Goal: Register for event/course

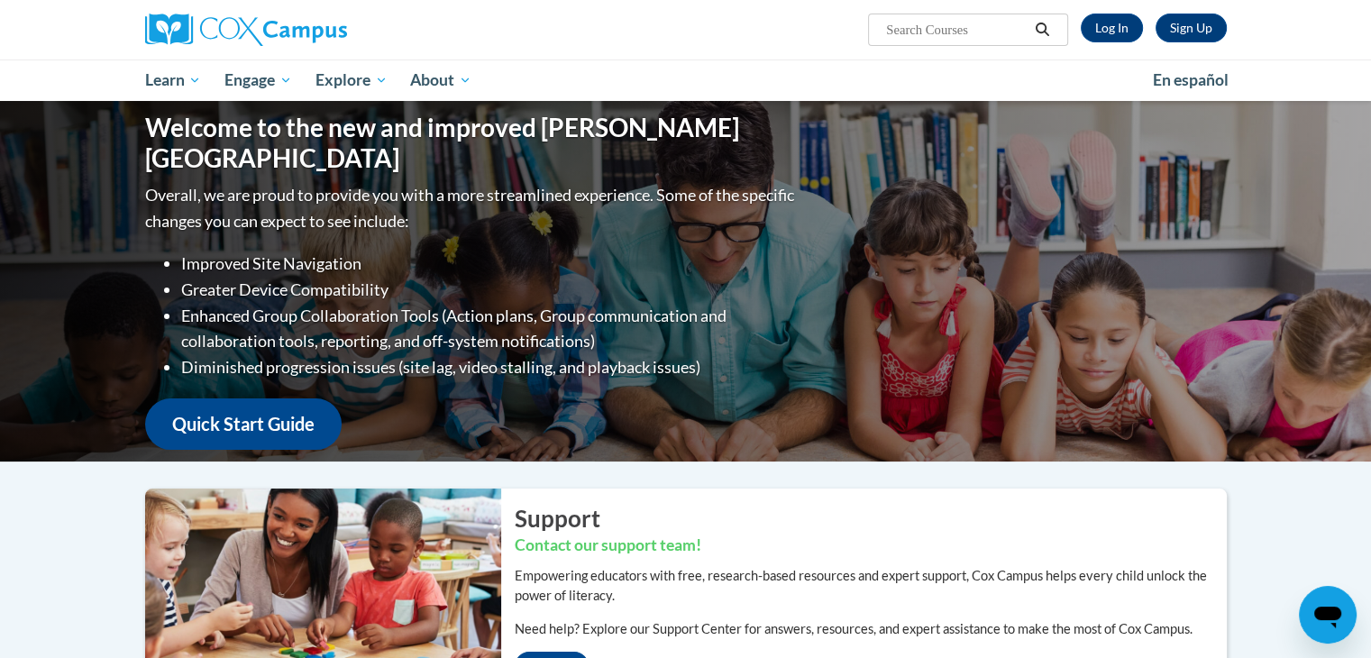
click at [980, 30] on input "Search..." at bounding box center [957, 30] width 144 height 22
paste input "ST10126793"
type input "ST10126793"
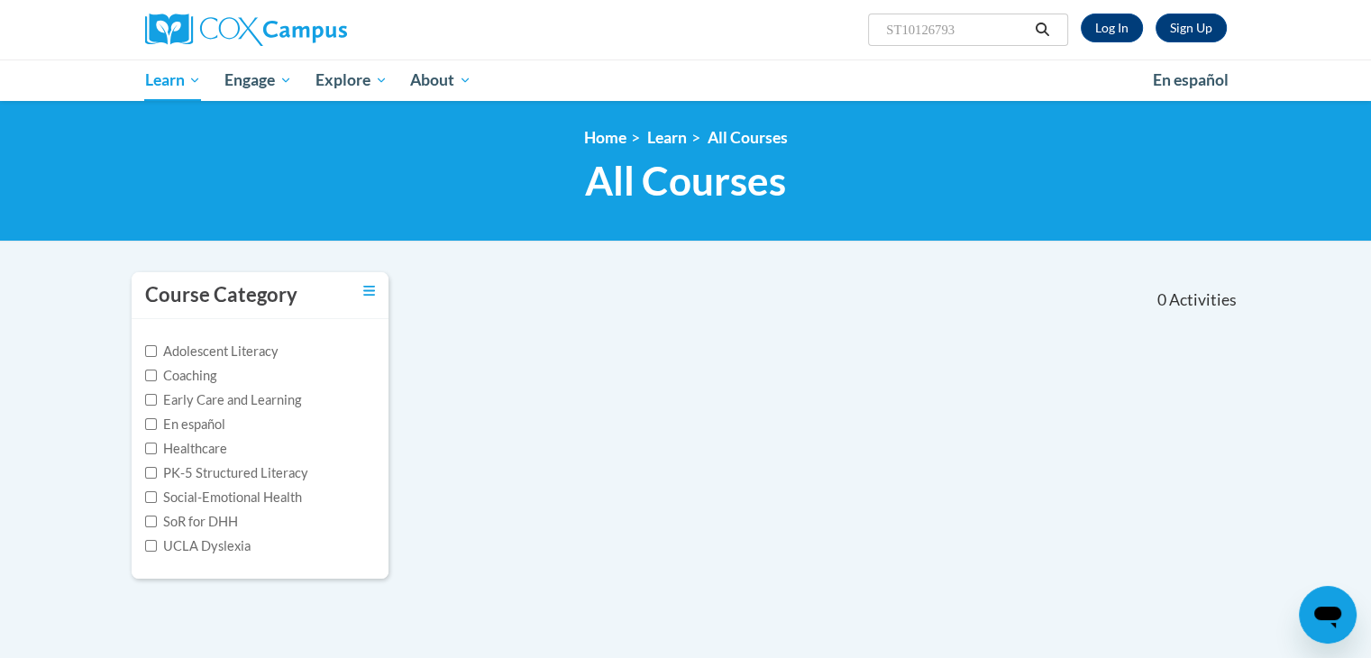
click at [1018, 24] on input "ST10126793" at bounding box center [957, 30] width 144 height 22
type input "S"
click at [1018, 24] on input "Search..." at bounding box center [957, 30] width 144 height 22
paste input "AT136672"
type input "AT136672"
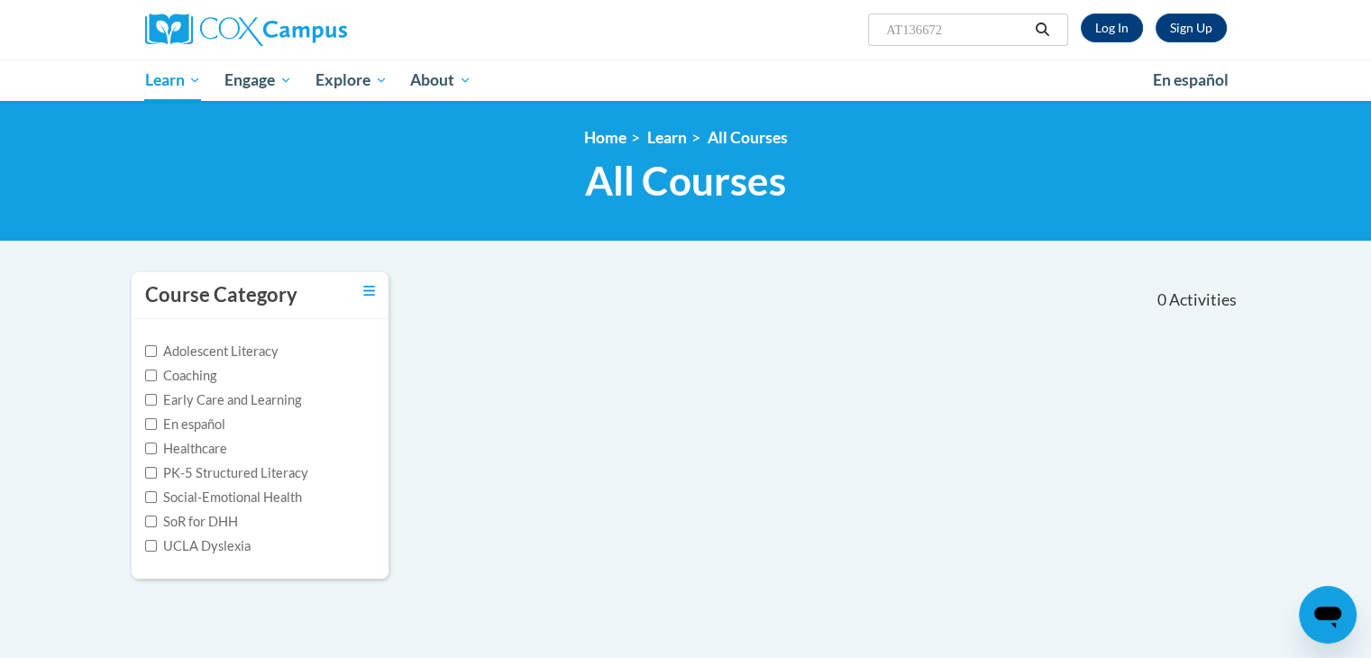
click at [1003, 28] on input "AT136672" at bounding box center [957, 30] width 144 height 22
type input "A"
paste input "The Power of Language"
type input "The Power of Language"
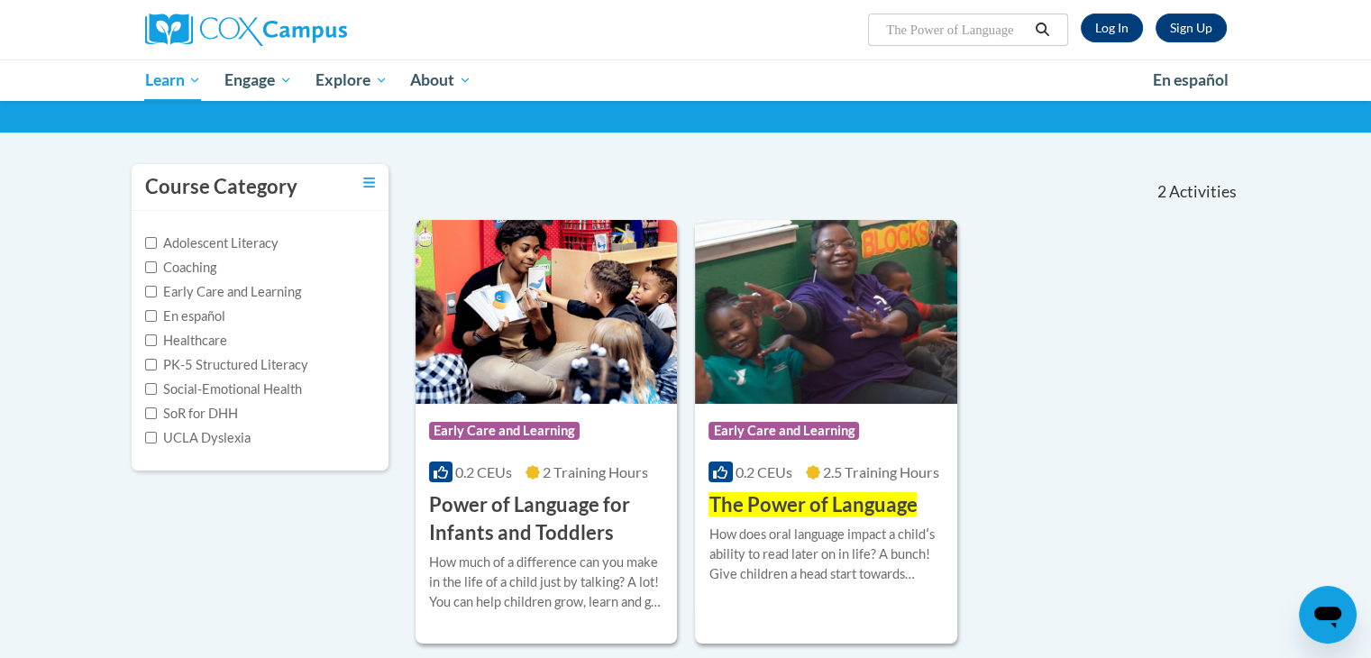
scroll to position [216, 0]
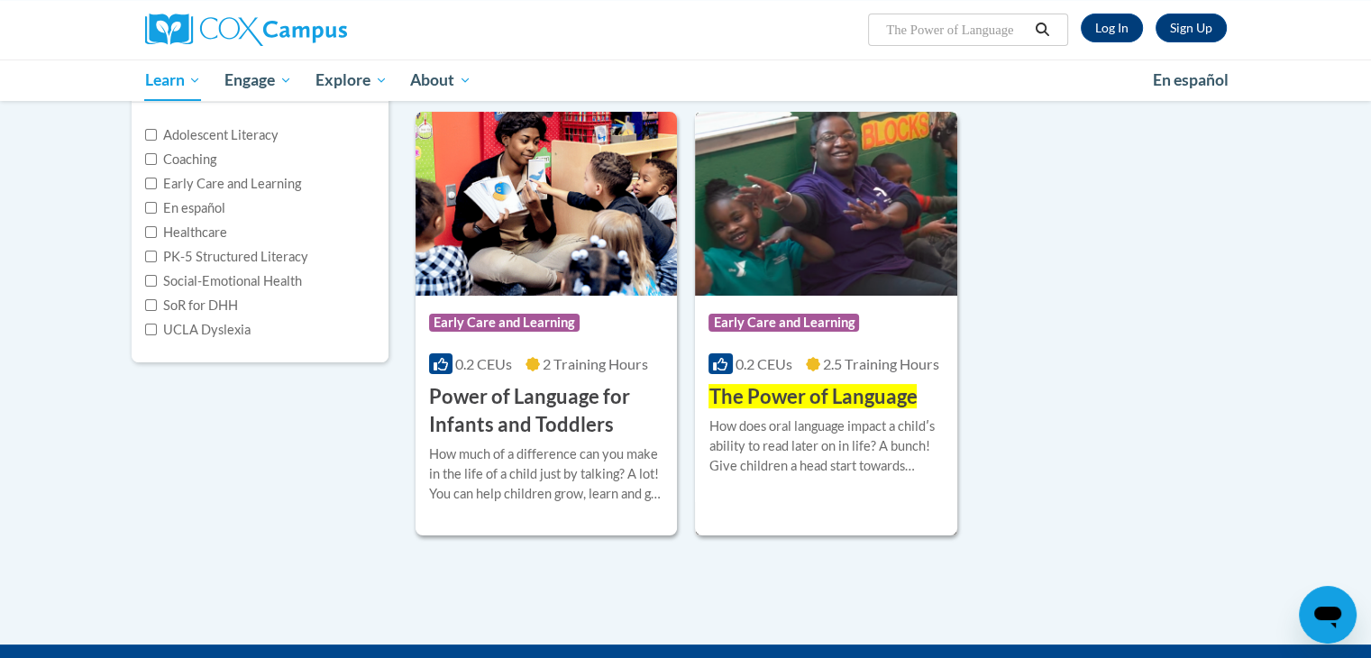
click at [909, 311] on div "Course Category: Early Care and Learning" at bounding box center [826, 325] width 235 height 41
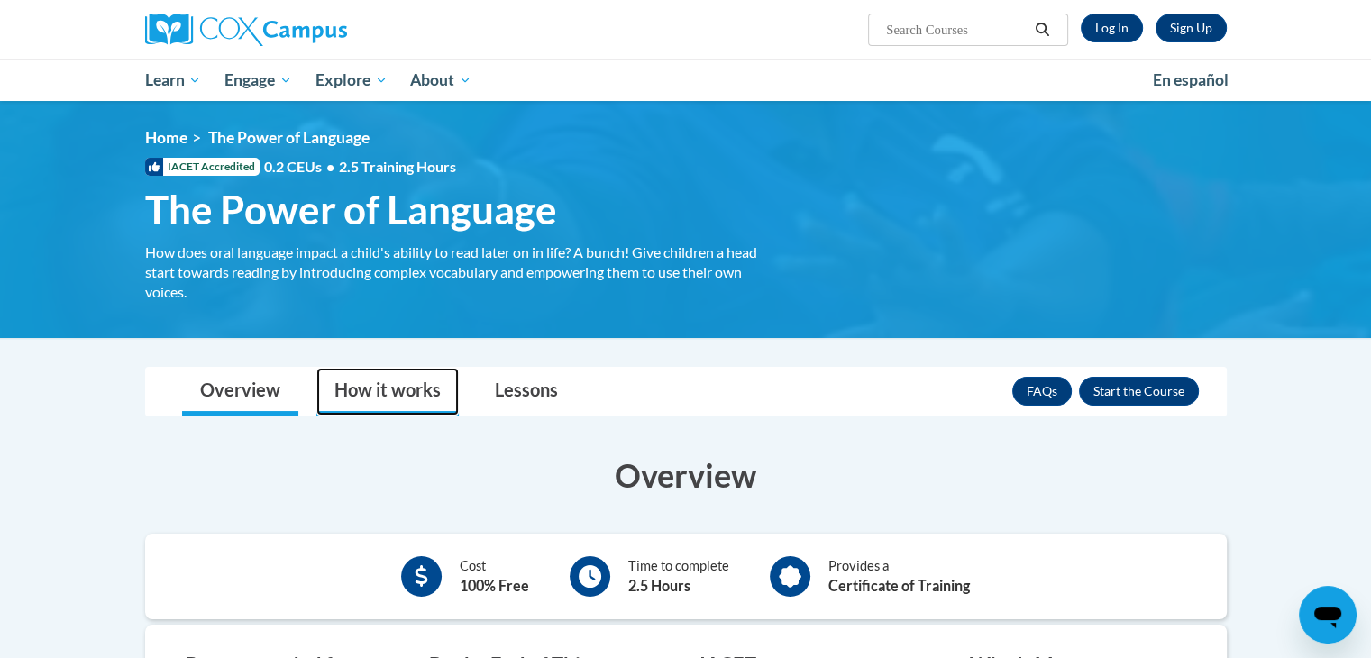
click at [353, 389] on link "How it works" at bounding box center [387, 392] width 142 height 48
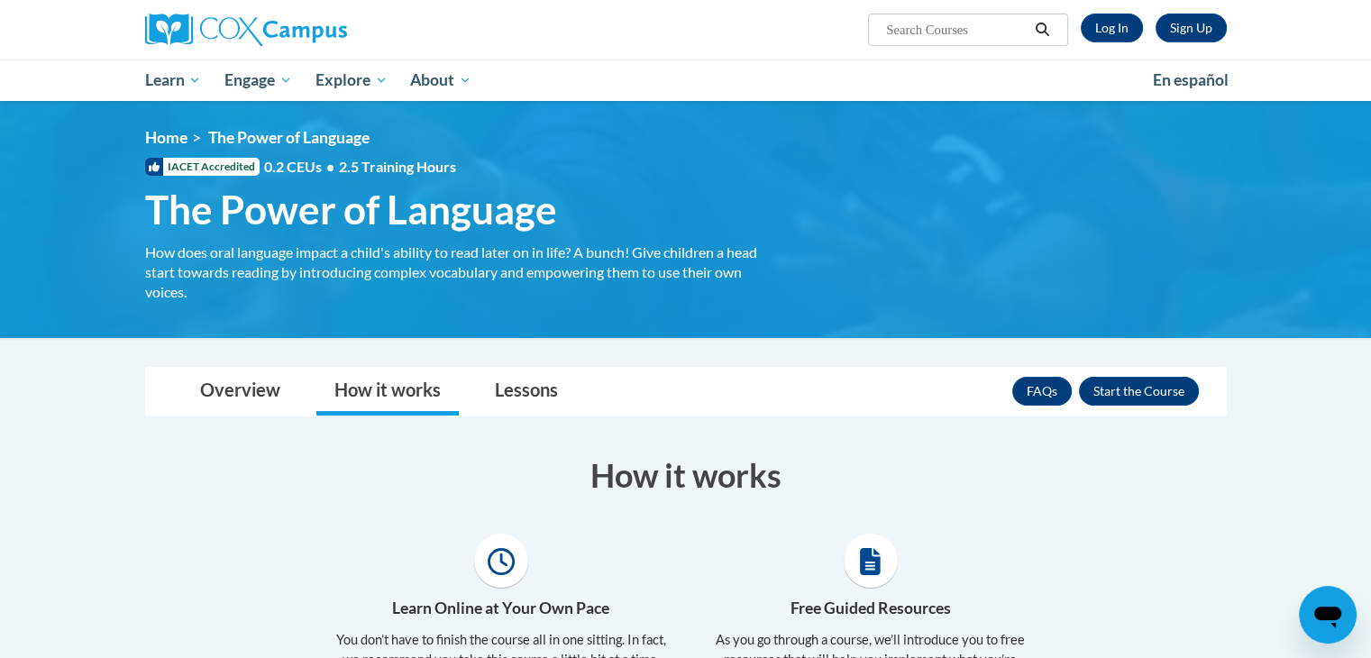
click at [488, 367] on nav "Toggle navigation Overview How it works Lessons Resources FAQs Enroll" at bounding box center [686, 392] width 1082 height 50
click at [500, 378] on link "Lessons" at bounding box center [526, 392] width 99 height 48
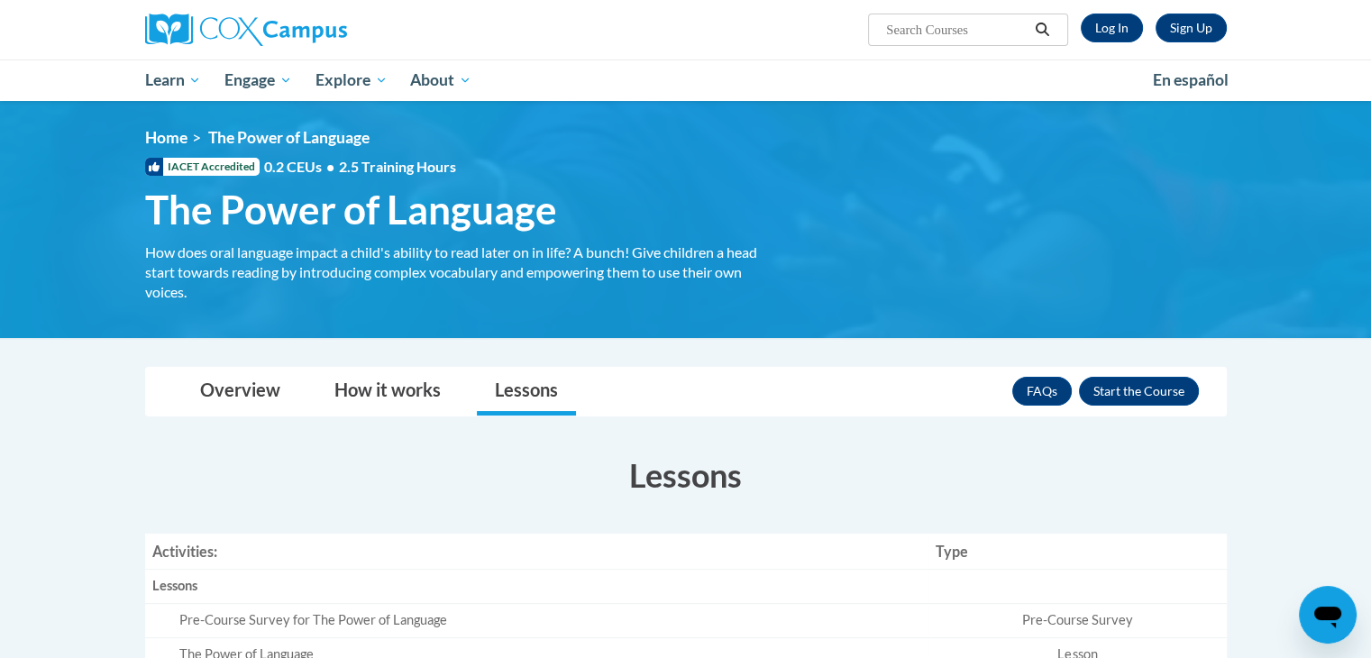
click at [79, 430] on body "Sign Up Log In Search Search... Toggle navigation My Learning My Learning My Co…" at bounding box center [685, 664] width 1371 height 1329
click at [1121, 398] on button "Enroll" at bounding box center [1139, 391] width 120 height 29
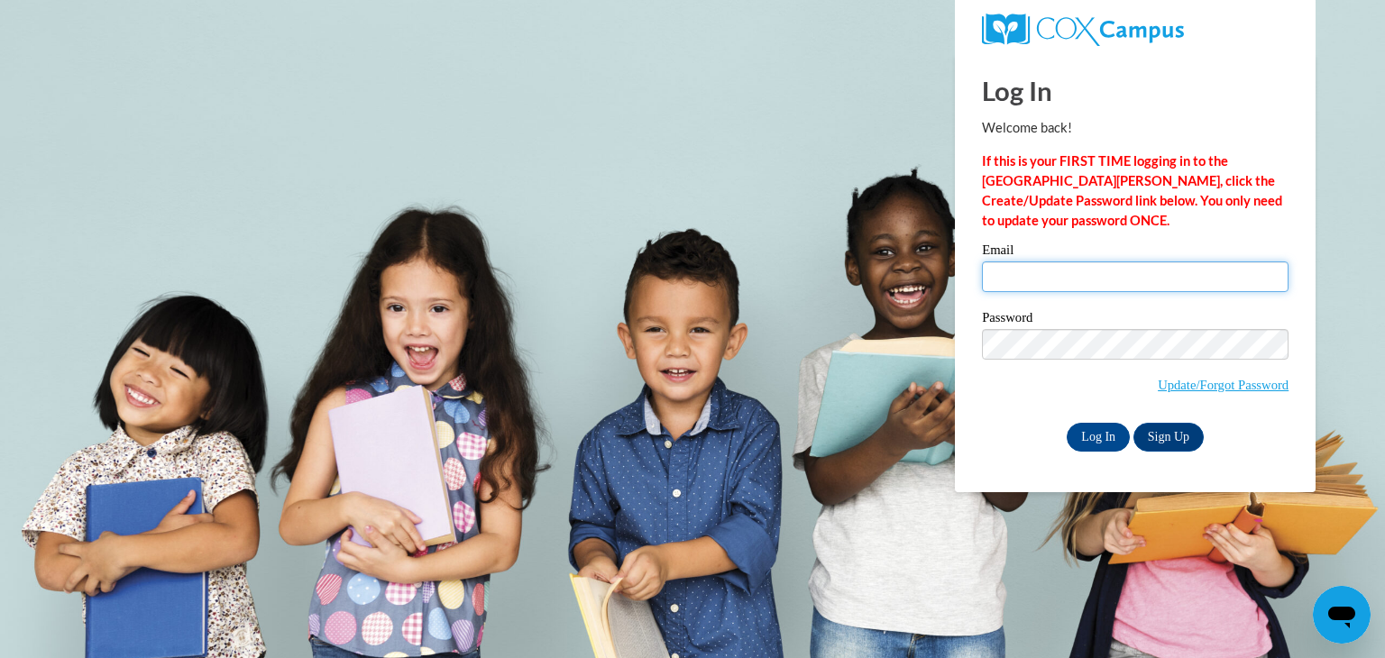
click at [1057, 279] on input "Email" at bounding box center [1135, 276] width 307 height 31
type input "[EMAIL_ADDRESS][DOMAIN_NAME]"
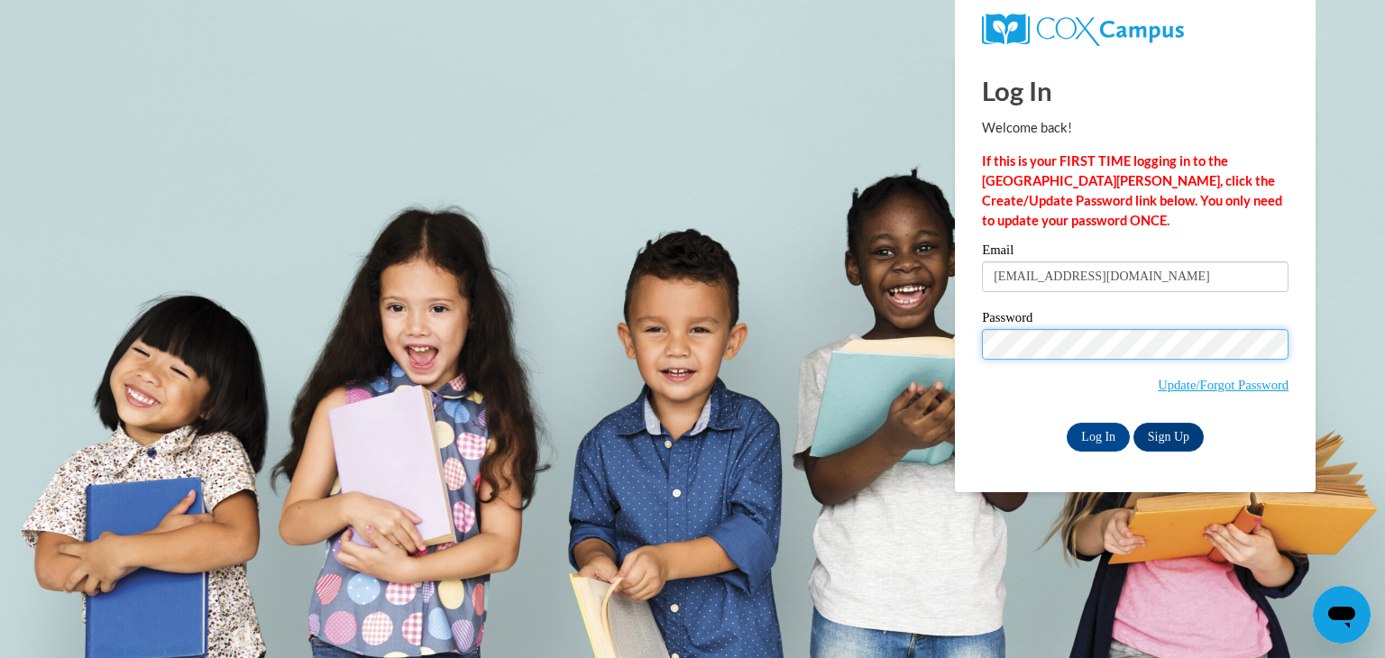
click at [1067, 423] on input "Log In" at bounding box center [1098, 437] width 63 height 29
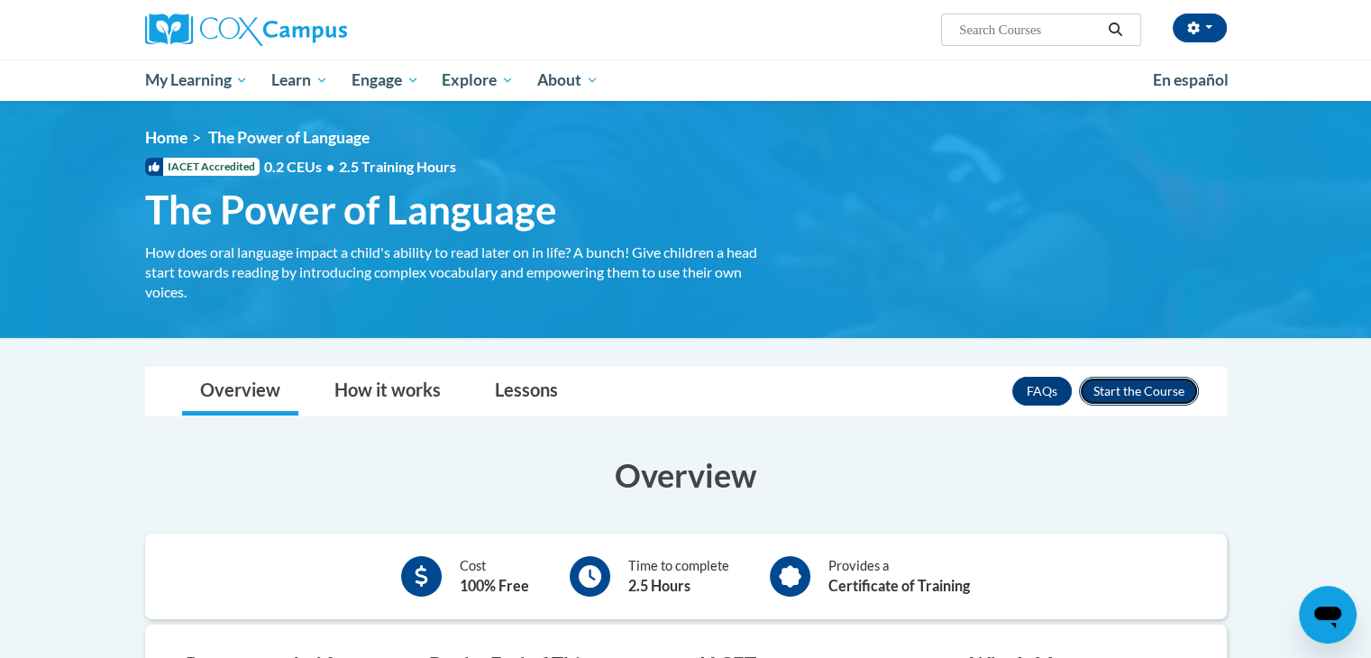
click at [1123, 401] on button "Enroll" at bounding box center [1139, 391] width 120 height 29
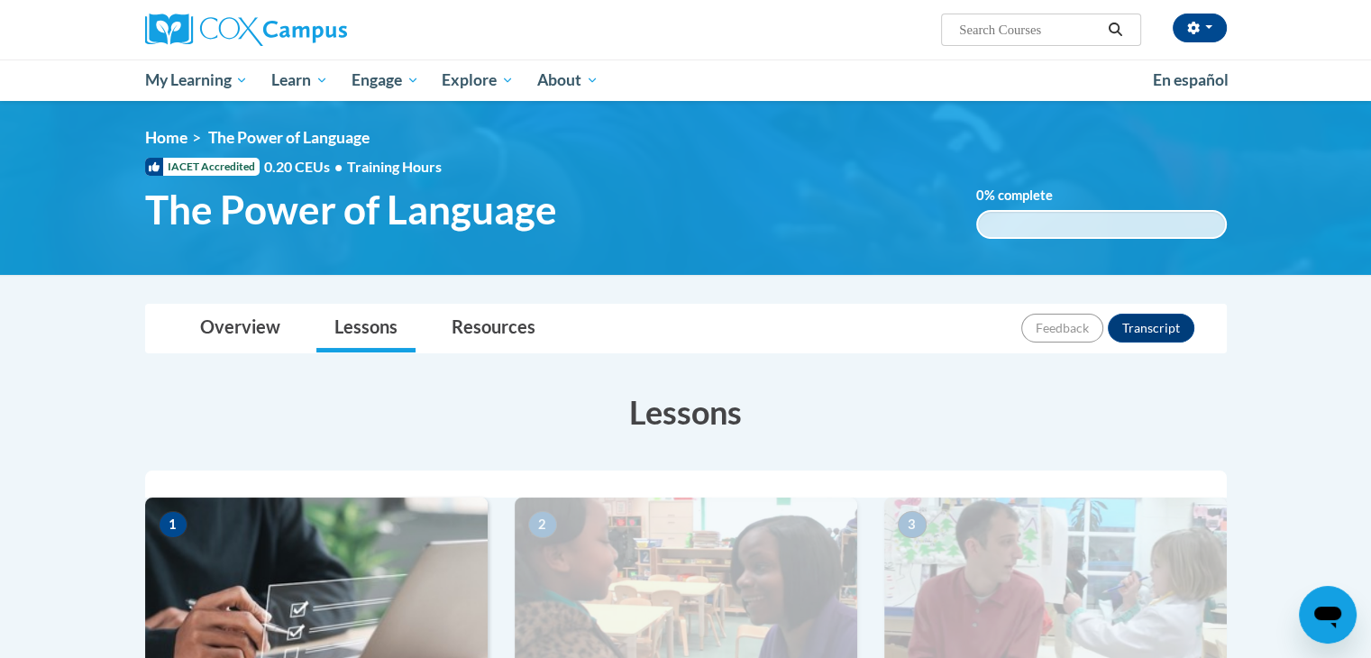
click at [1078, 23] on input "Search..." at bounding box center [1030, 30] width 144 height 22
paste input "Meaningful Conversations"
type input "Meaningful Conversations"
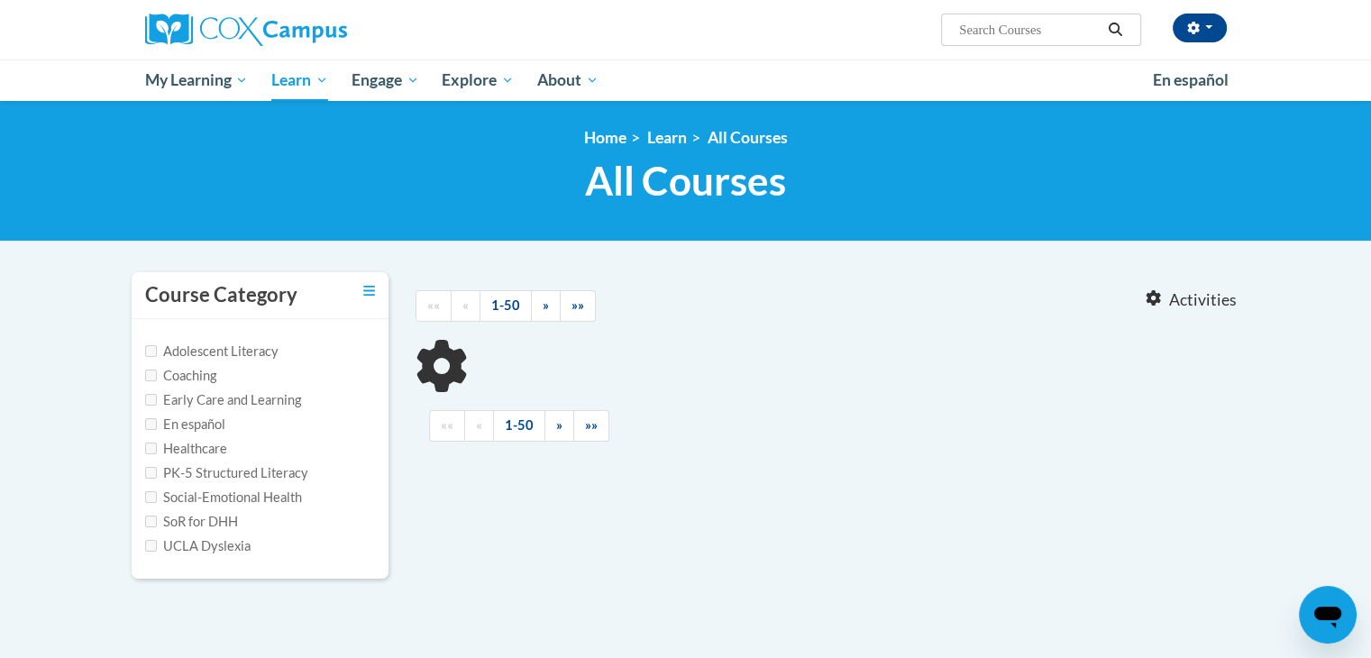
type input "Meaningful Conversations"
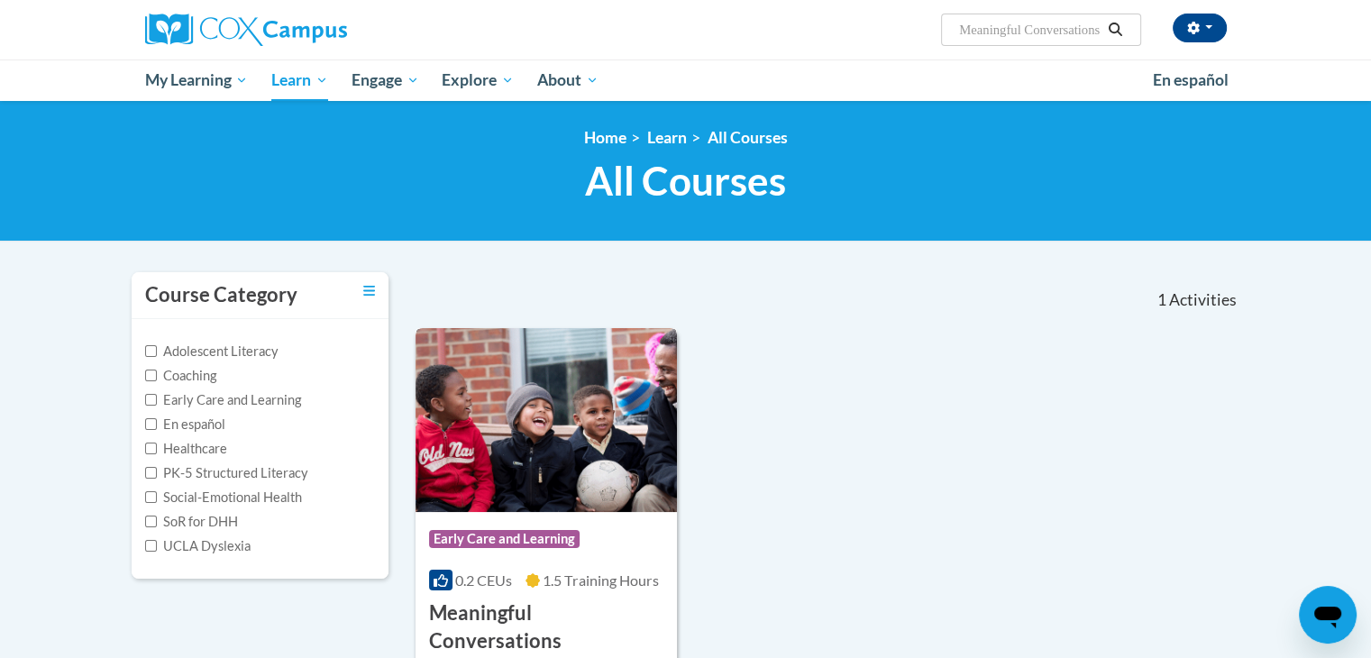
click at [638, 546] on div "Course Category: Early Care and Learning" at bounding box center [546, 541] width 235 height 41
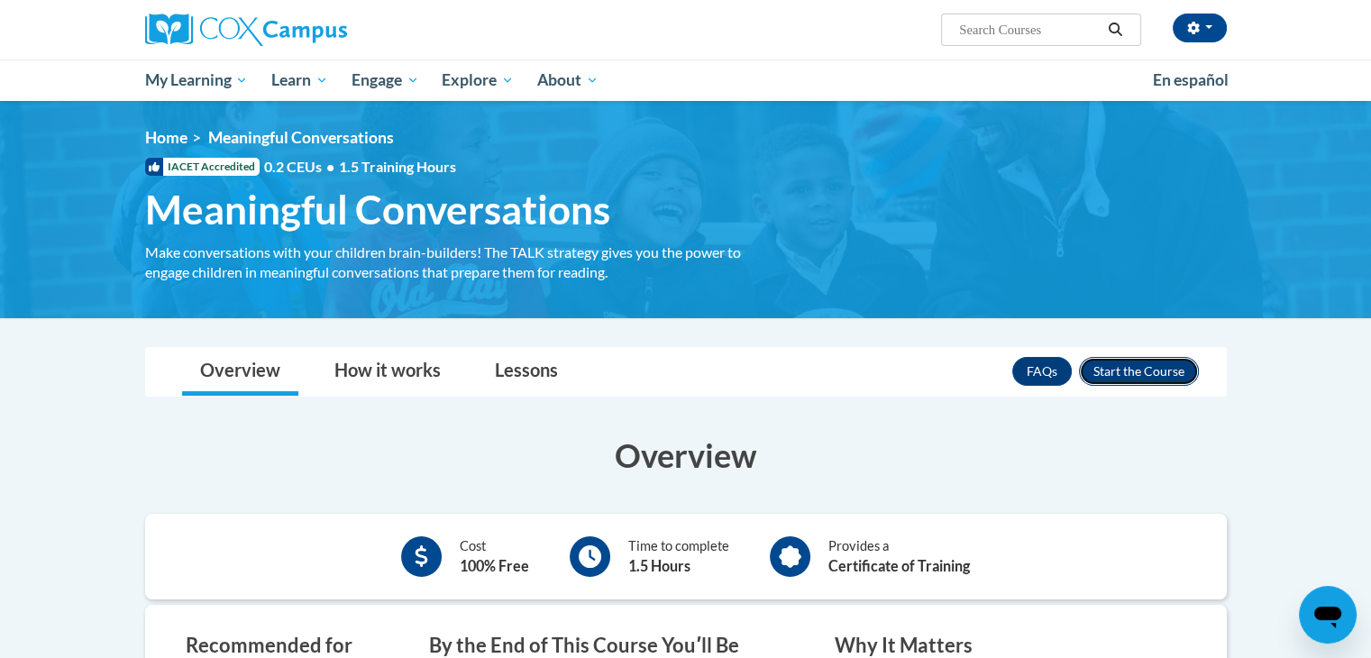
click at [1105, 363] on button "Enroll" at bounding box center [1139, 371] width 120 height 29
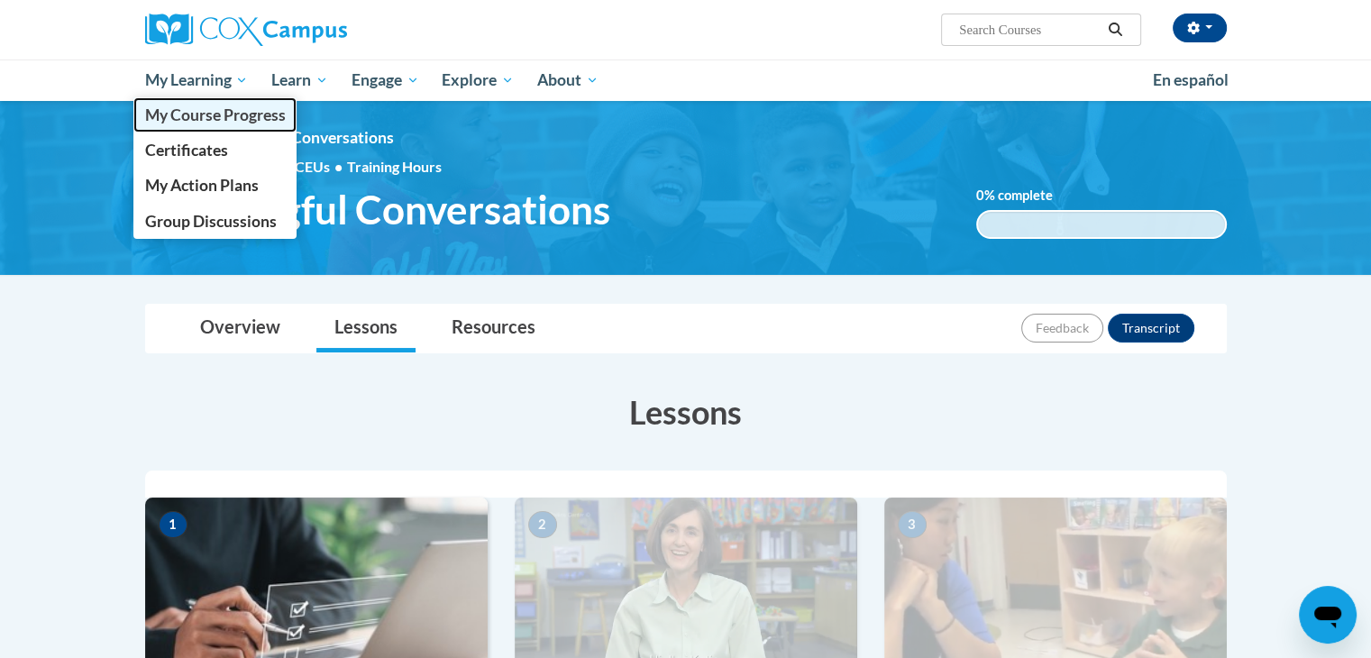
click at [175, 116] on span "My Course Progress" at bounding box center [214, 114] width 141 height 19
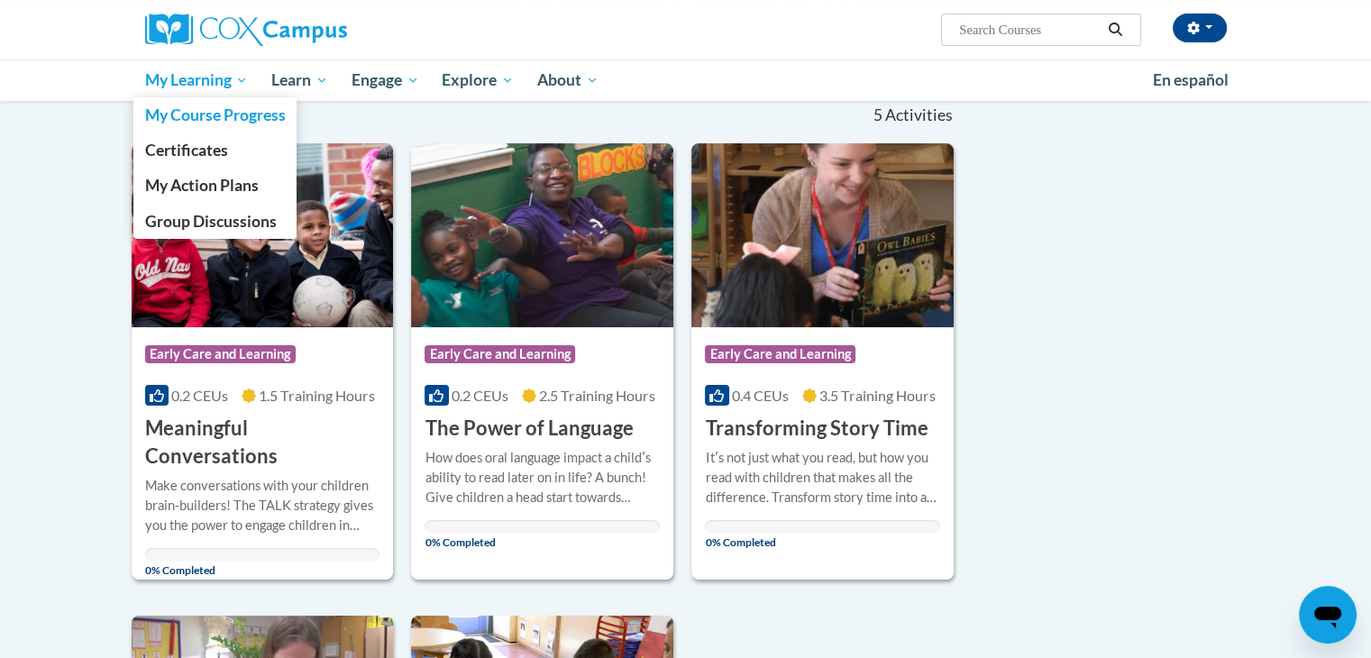
scroll to position [72, 0]
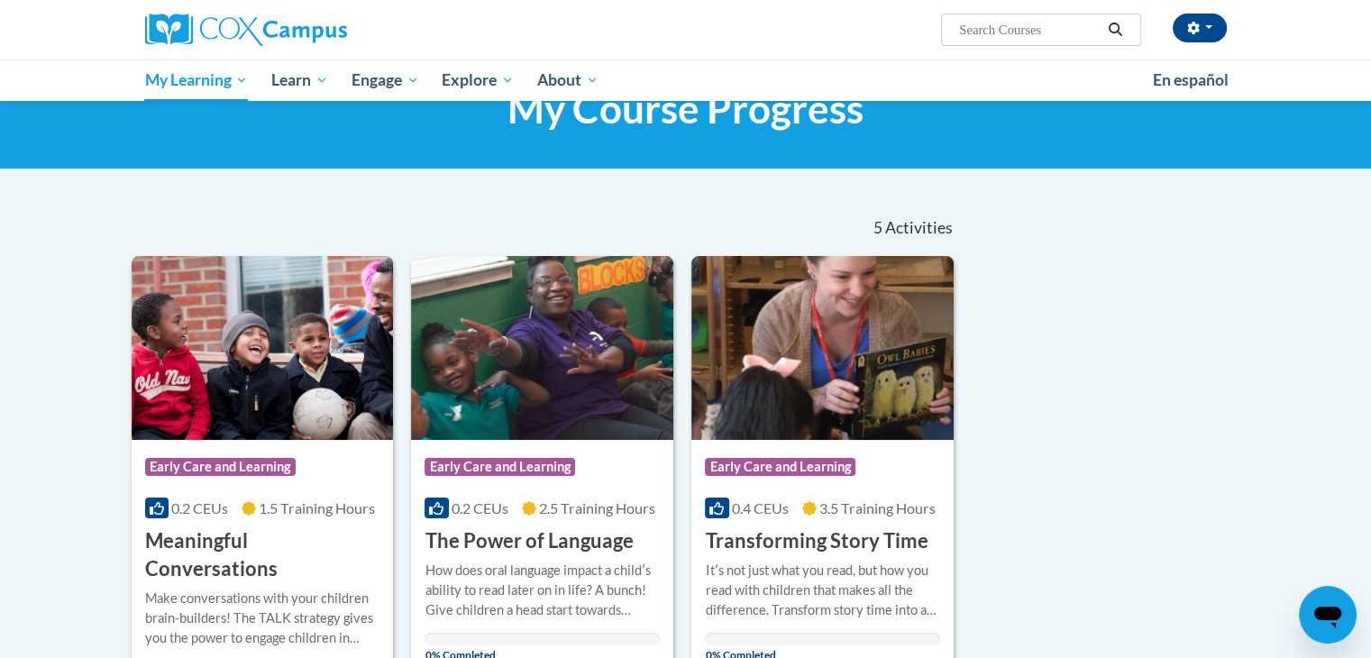
click at [1072, 26] on input "Search..." at bounding box center [1030, 30] width 144 height 22
paste input "(Monitoring Children’s Progress"
type input "(Monitoring Children’s Progress"
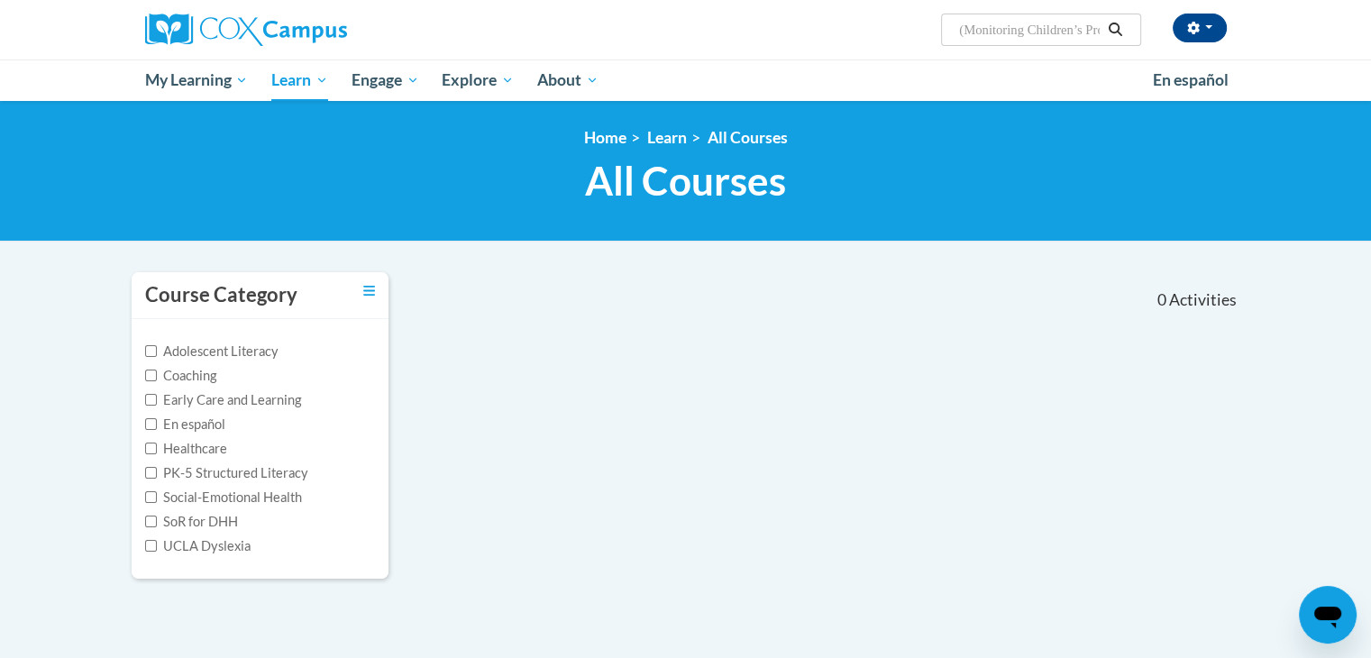
click at [970, 28] on input "(Monitoring Children’s Progress" at bounding box center [1030, 30] width 144 height 22
type input "Monitoring Children’s Progress"
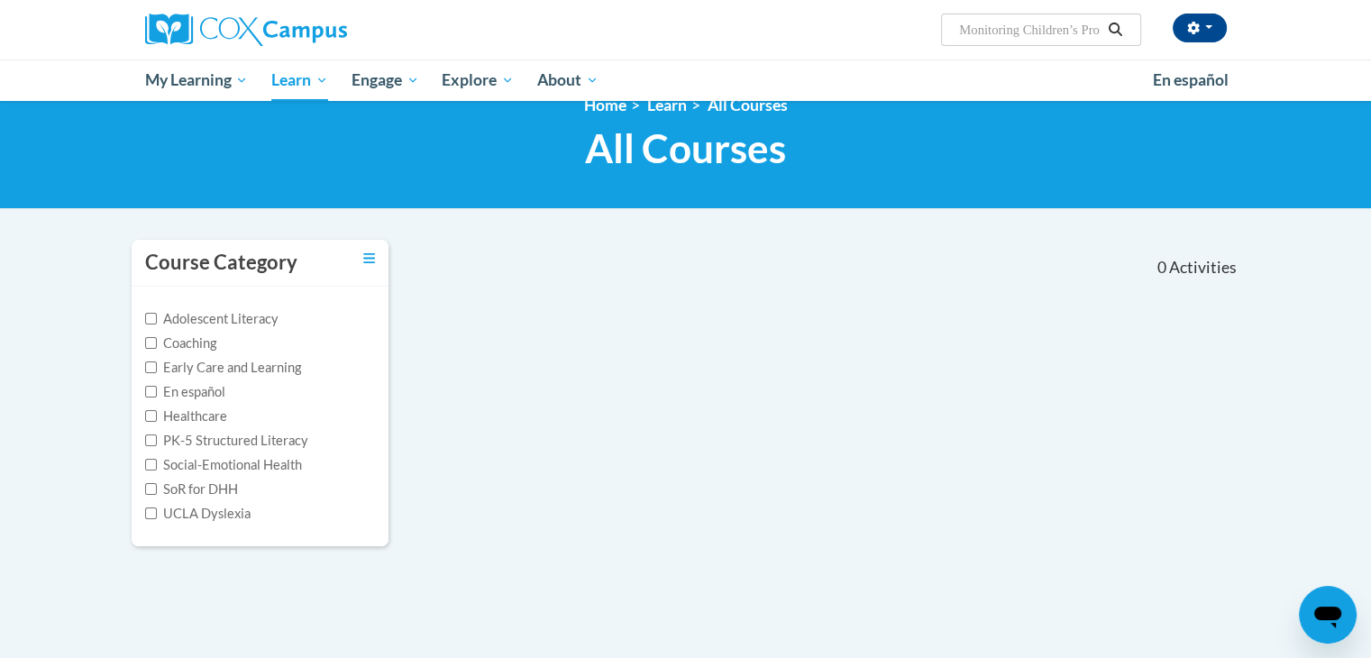
scroll to position [36, 0]
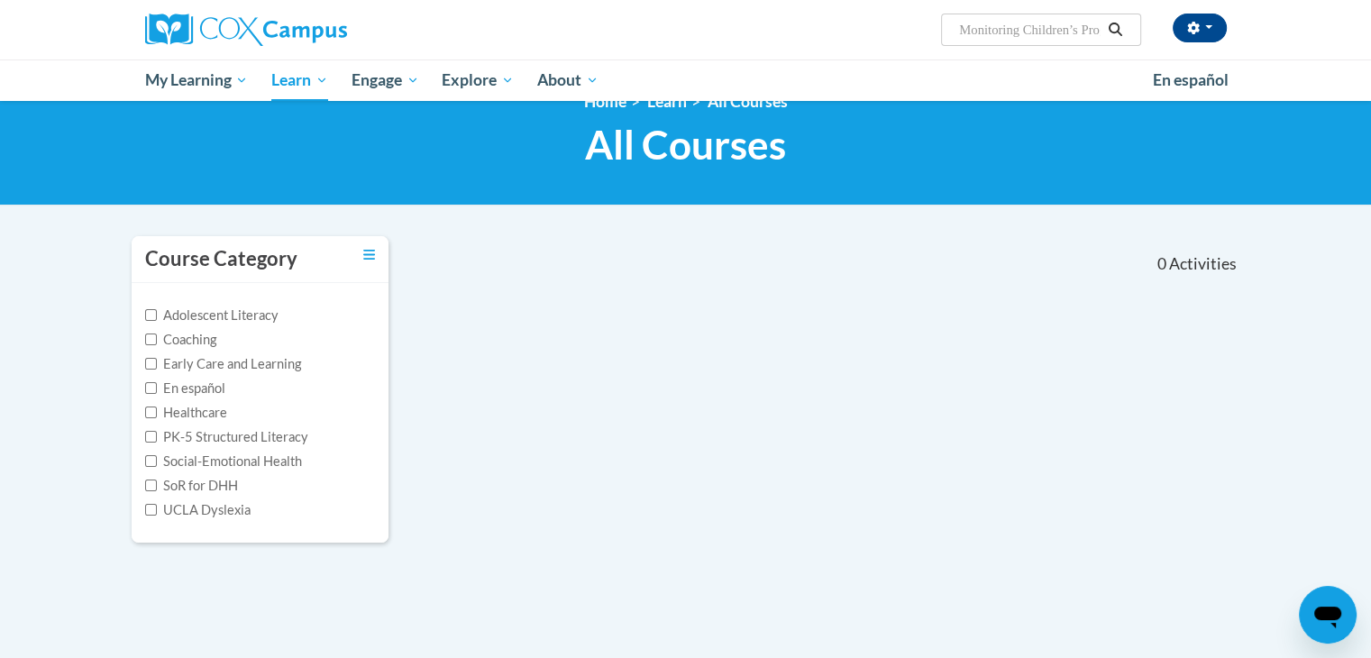
click at [968, 30] on input "Monitoring Children’s Progress" at bounding box center [1030, 30] width 144 height 22
type input "Monitoring"
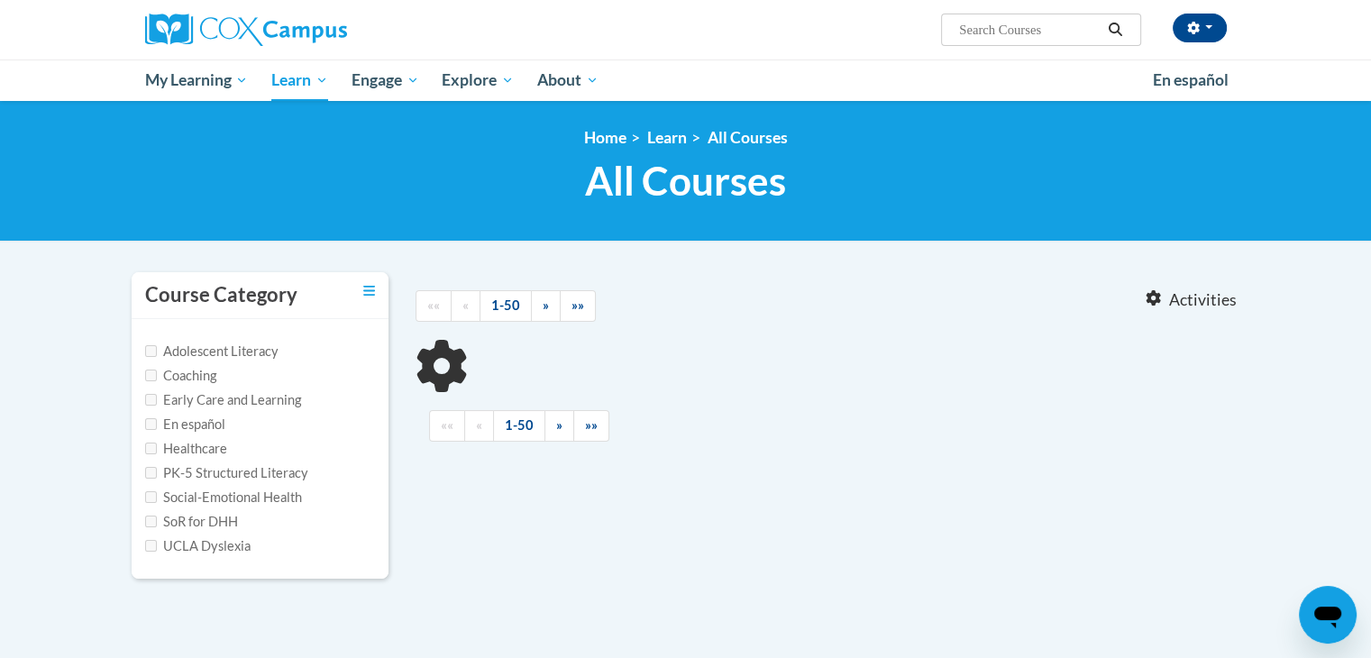
type input "Monitoring"
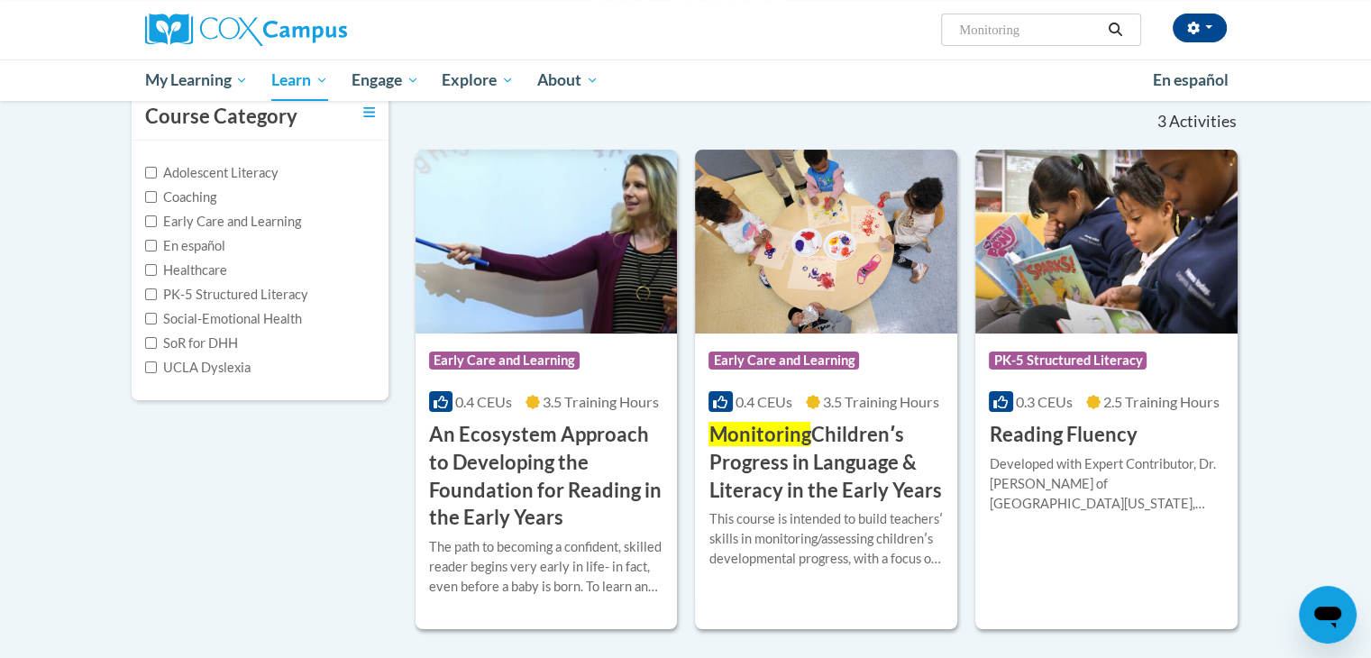
scroll to position [180, 0]
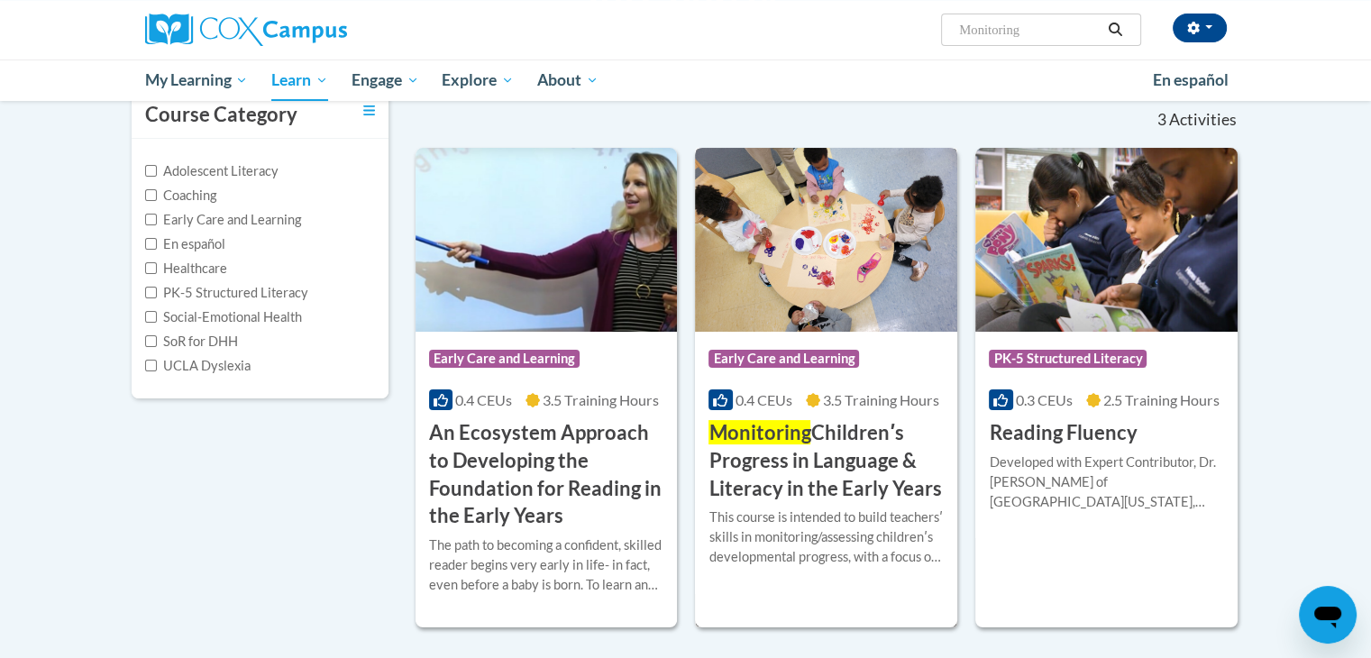
click at [840, 452] on h3 "Monitoring Childrenʹs Progress in Language & Literacy in the Early Years" at bounding box center [826, 460] width 235 height 83
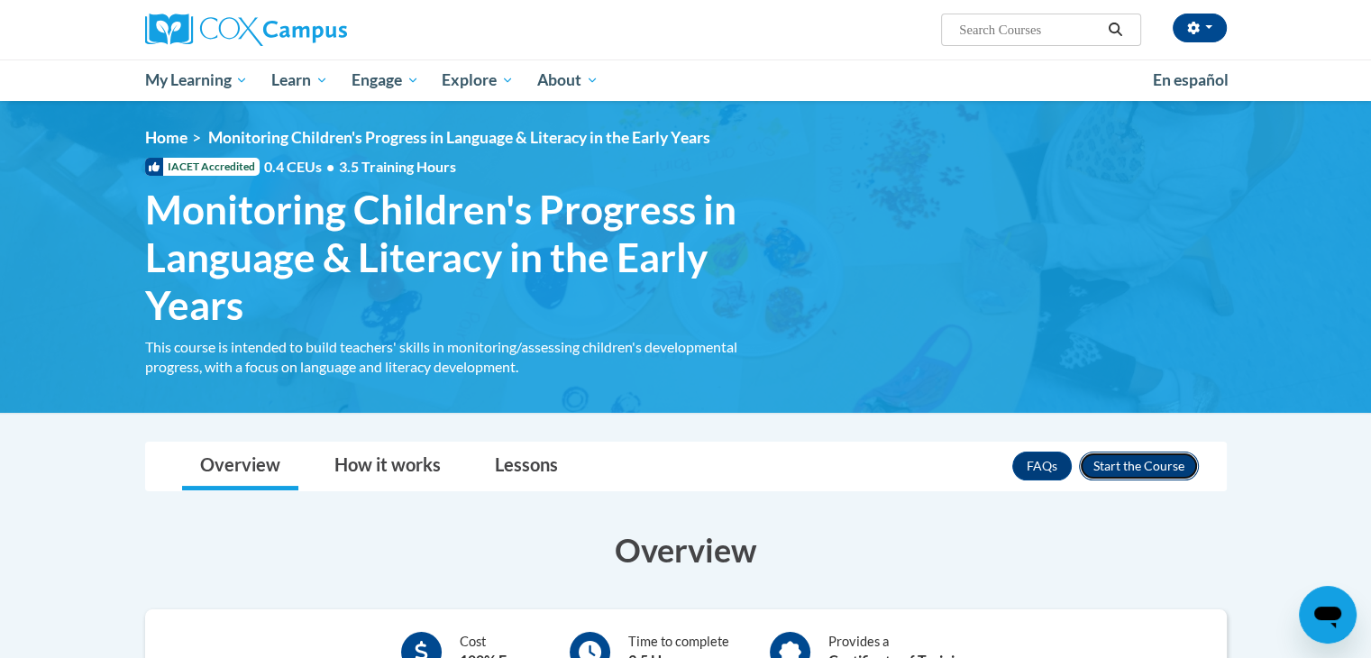
click at [1152, 454] on button "Enroll" at bounding box center [1139, 466] width 120 height 29
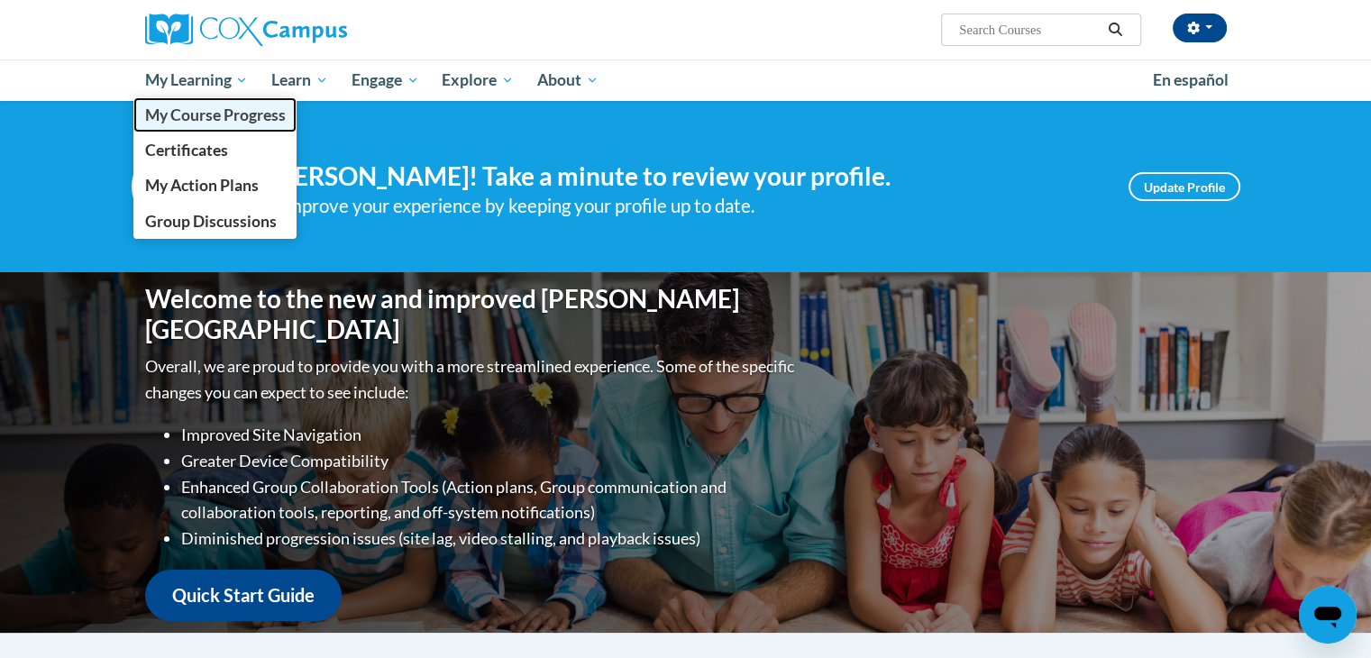
click at [209, 119] on span "My Course Progress" at bounding box center [214, 114] width 141 height 19
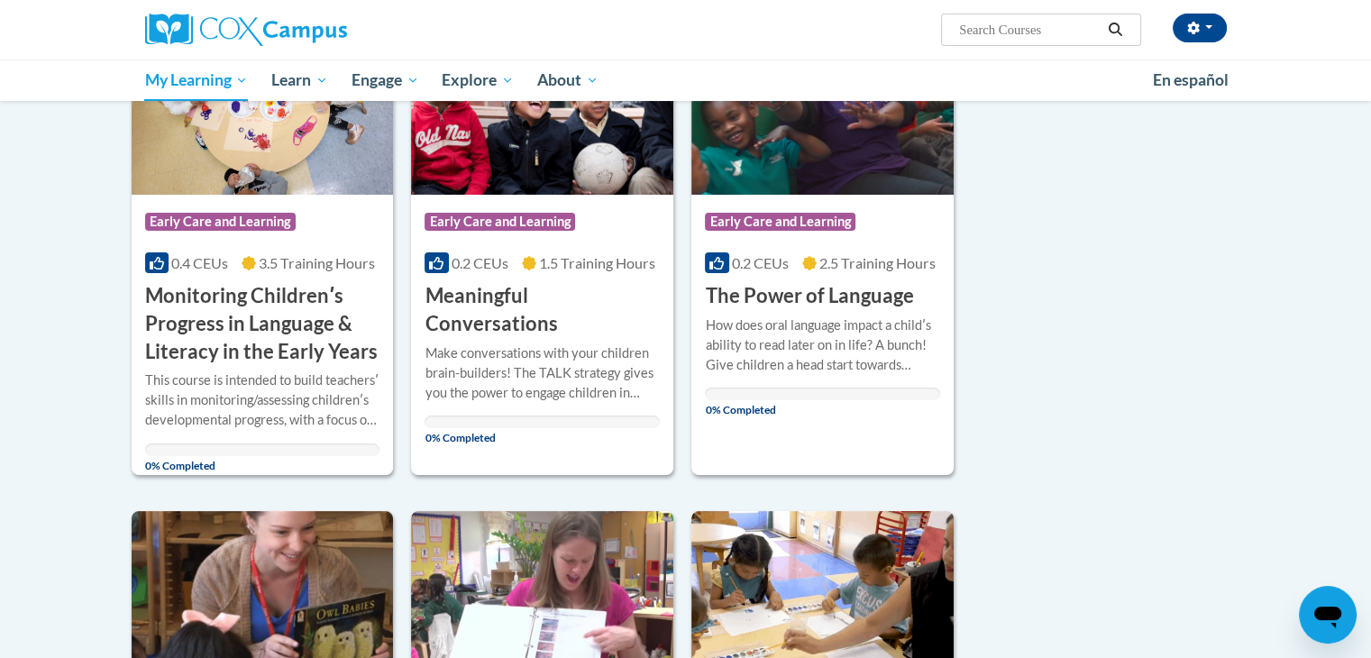
scroll to position [144, 0]
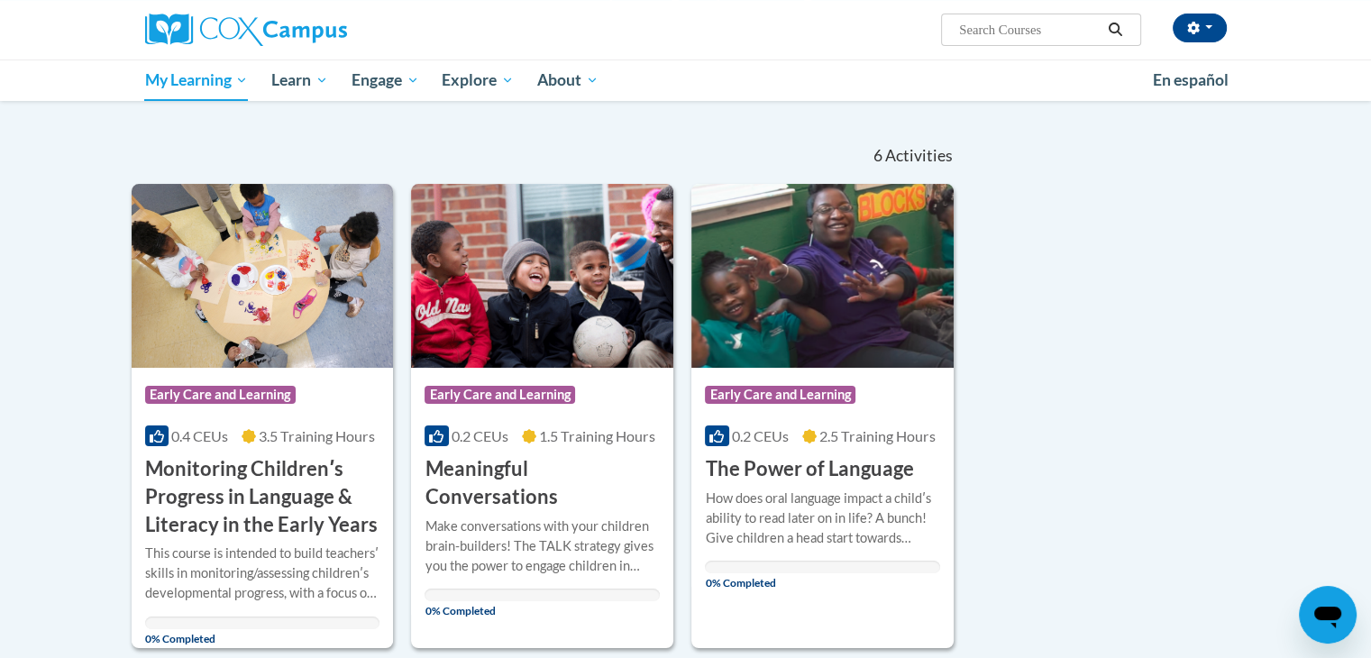
click at [1039, 159] on div "Sort Date Enrolled Title (A-Z) «« « 1-6 » »» 6 Activities CEUs Course Category:…" at bounding box center [686, 638] width 1136 height 1023
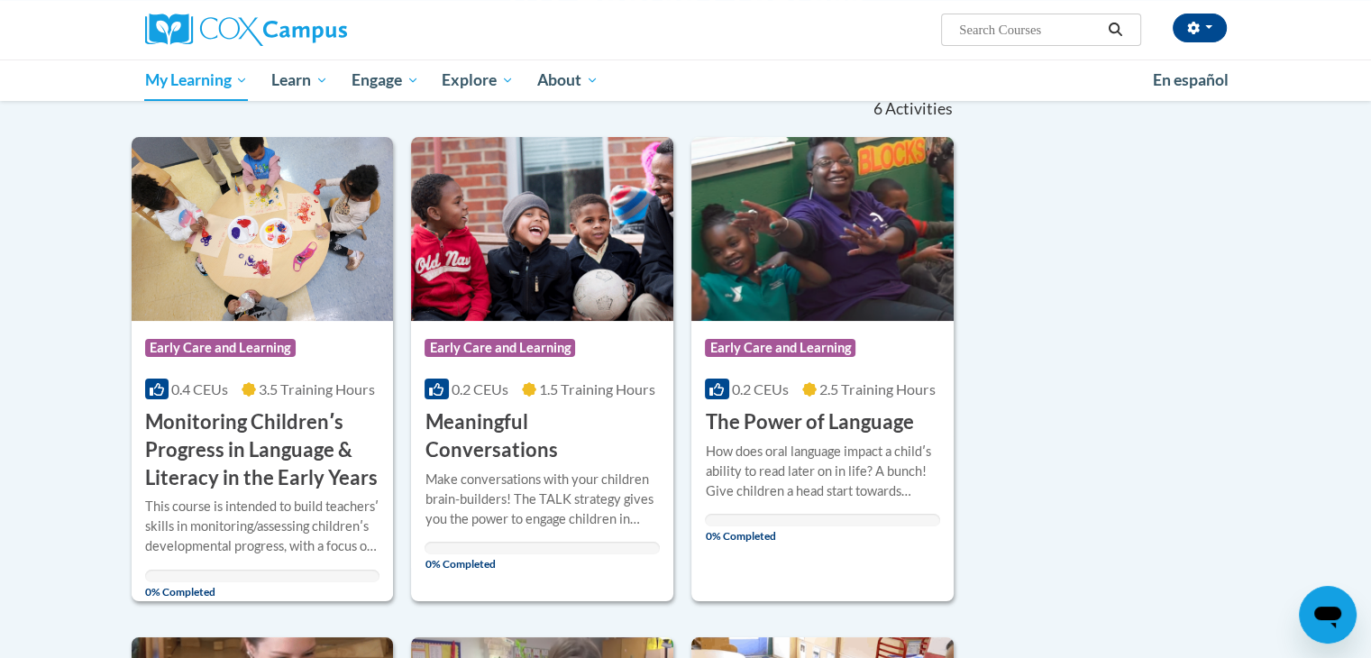
scroll to position [0, 0]
